Goal: Task Accomplishment & Management: Manage account settings

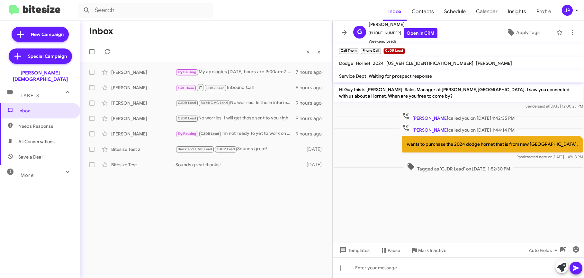
click at [322, 180] on div "Inbox « Previous » Next James Rissler Try Pausing My apologies Saturday hours a…" at bounding box center [206, 149] width 252 height 257
click at [570, 5] on span "JP" at bounding box center [570, 10] width 19 height 11
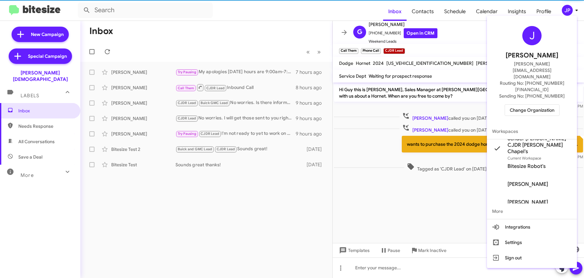
click at [517, 105] on span "Change Organization" at bounding box center [531, 110] width 45 height 11
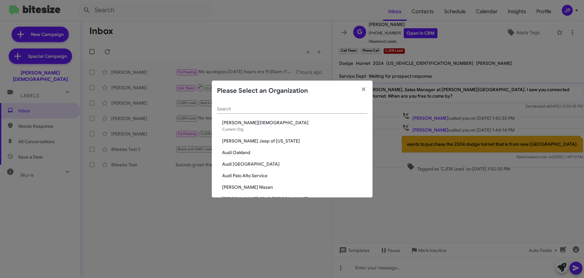
click at [268, 102] on div "Search" at bounding box center [292, 107] width 150 height 13
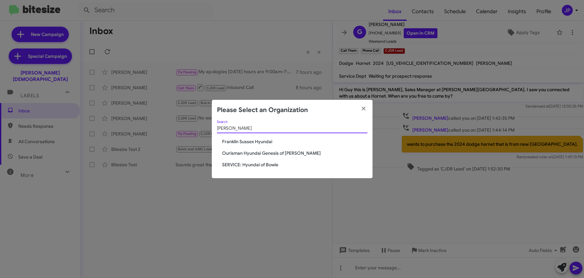
type input "hyunda"
click at [231, 151] on span "Ourisman Hyundai Genesis of [PERSON_NAME]" at bounding box center [294, 153] width 145 height 6
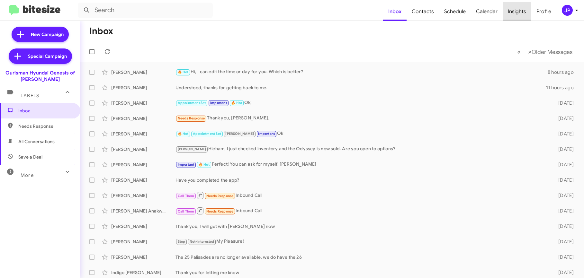
click at [512, 13] on span "Insights" at bounding box center [516, 11] width 29 height 19
